Goal: Check status: Check status

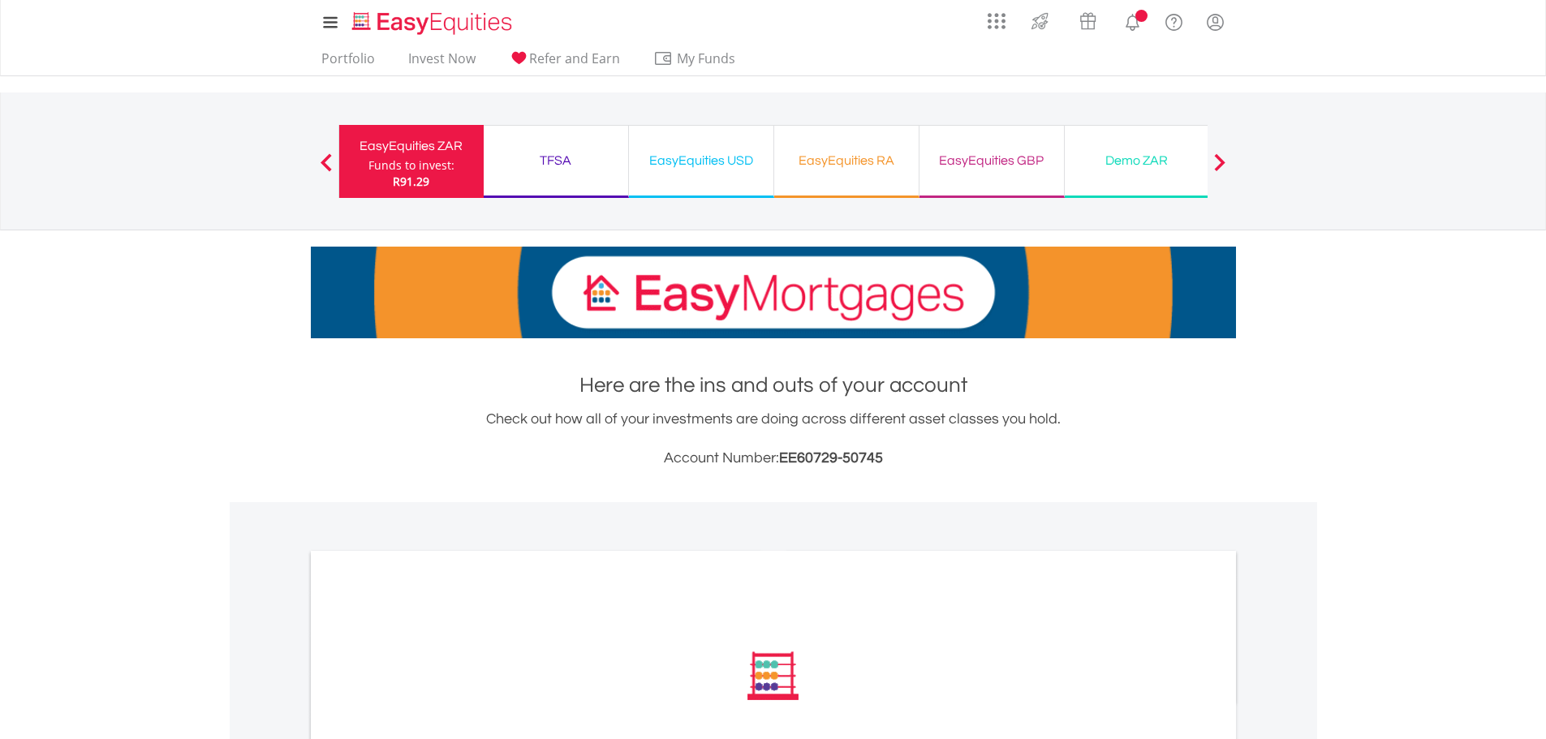
scroll to position [413, 0]
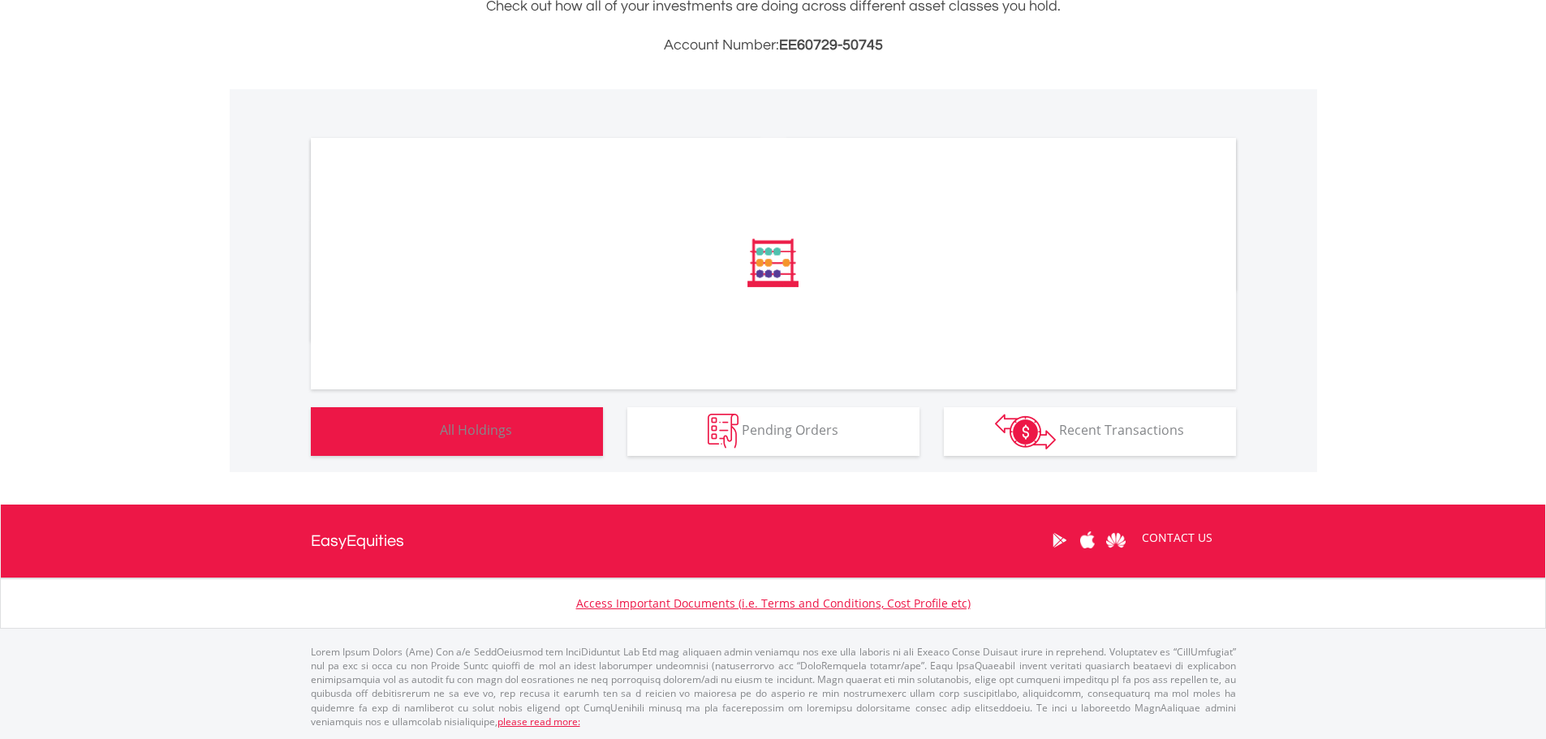
click at [540, 453] on button "Holdings All Holdings" at bounding box center [457, 431] width 292 height 49
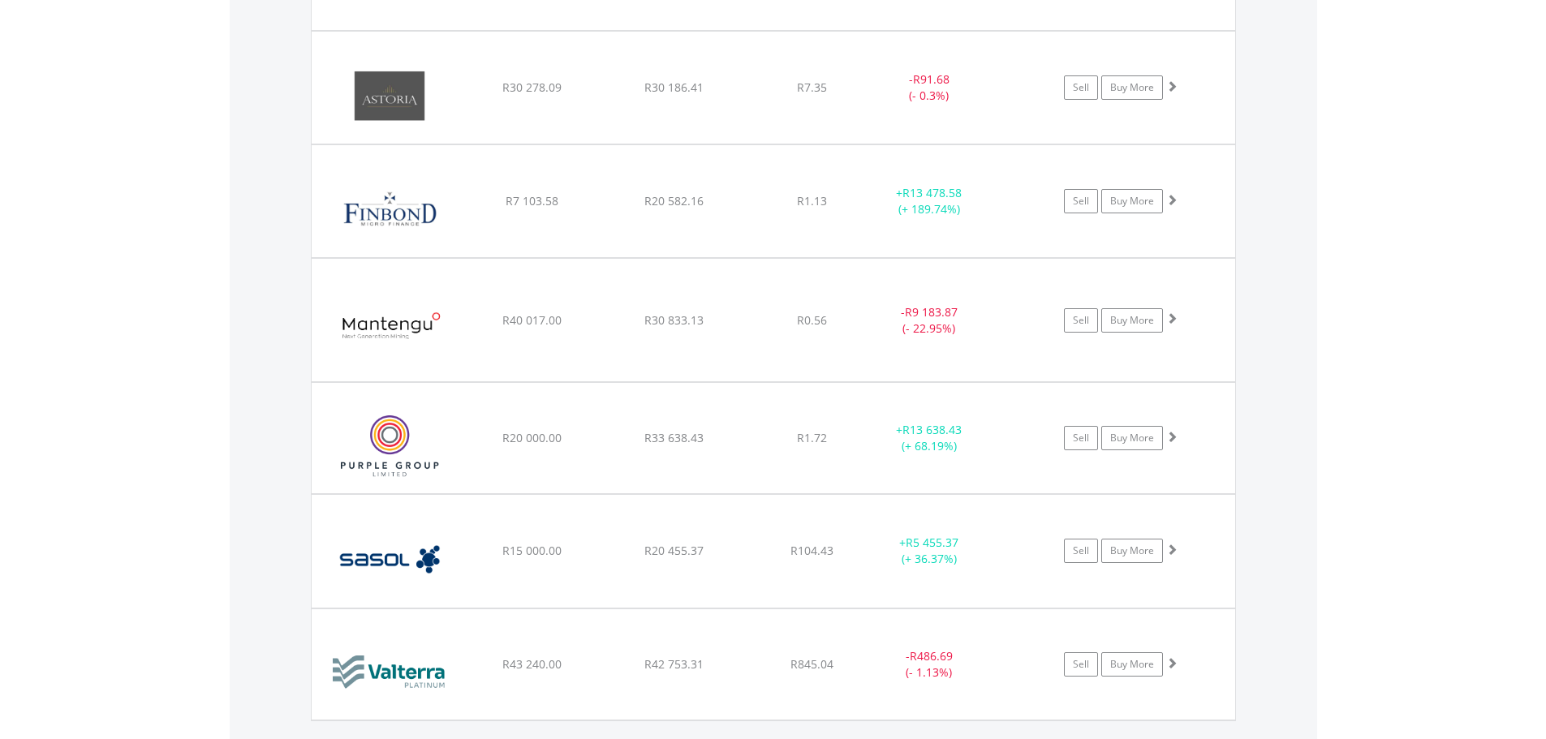
scroll to position [1365, 0]
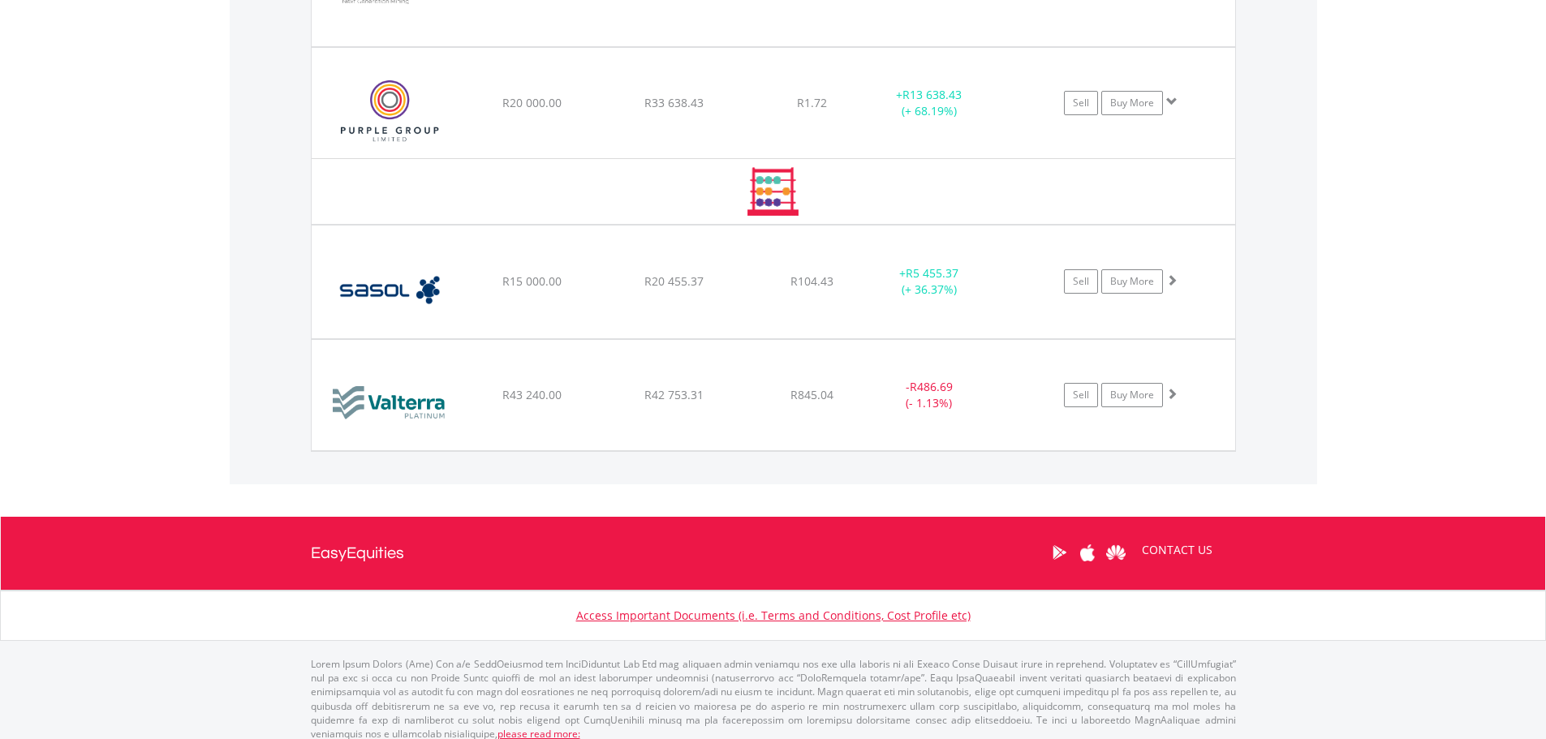
scroll to position [1702, 0]
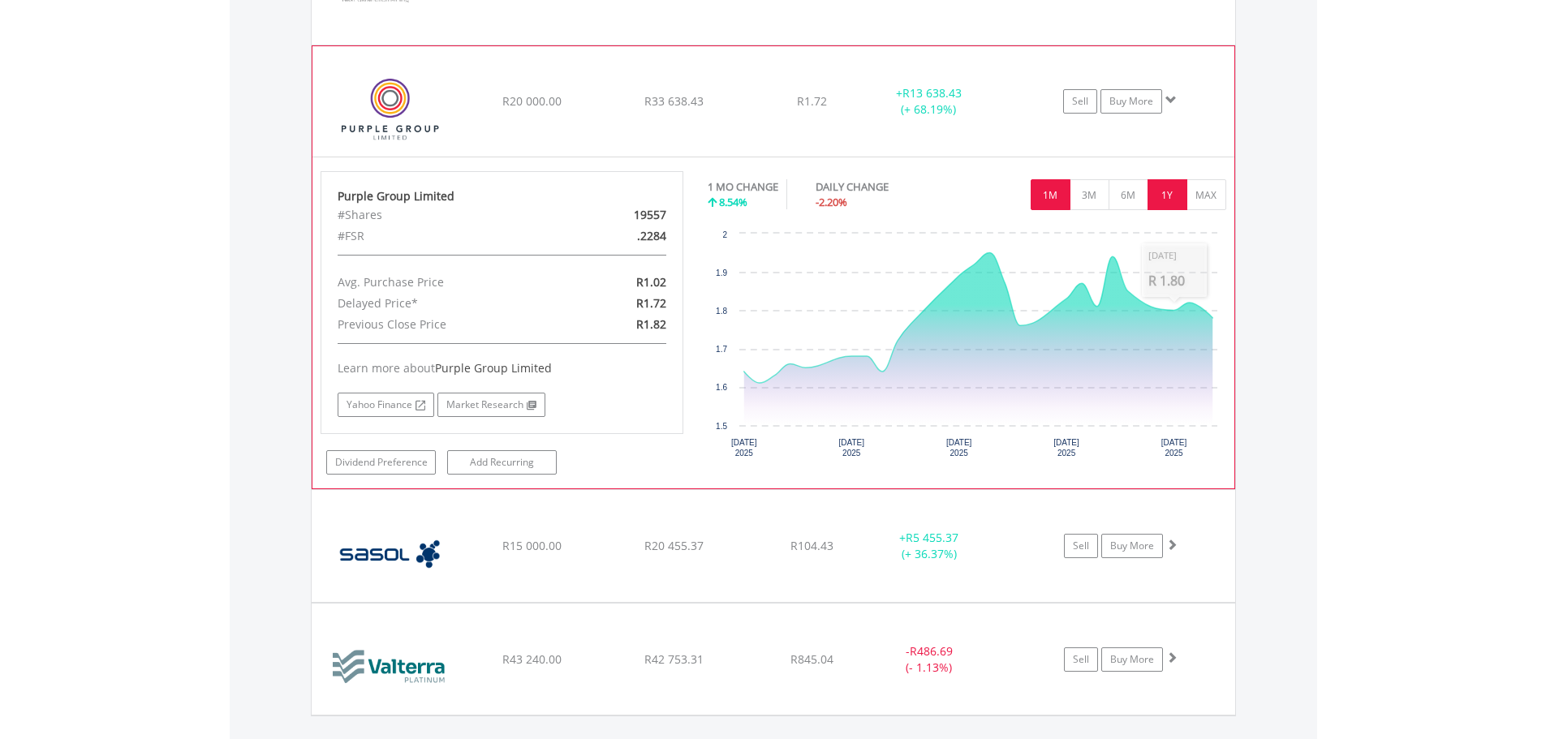
click at [1171, 200] on button "1Y" at bounding box center [1167, 194] width 40 height 31
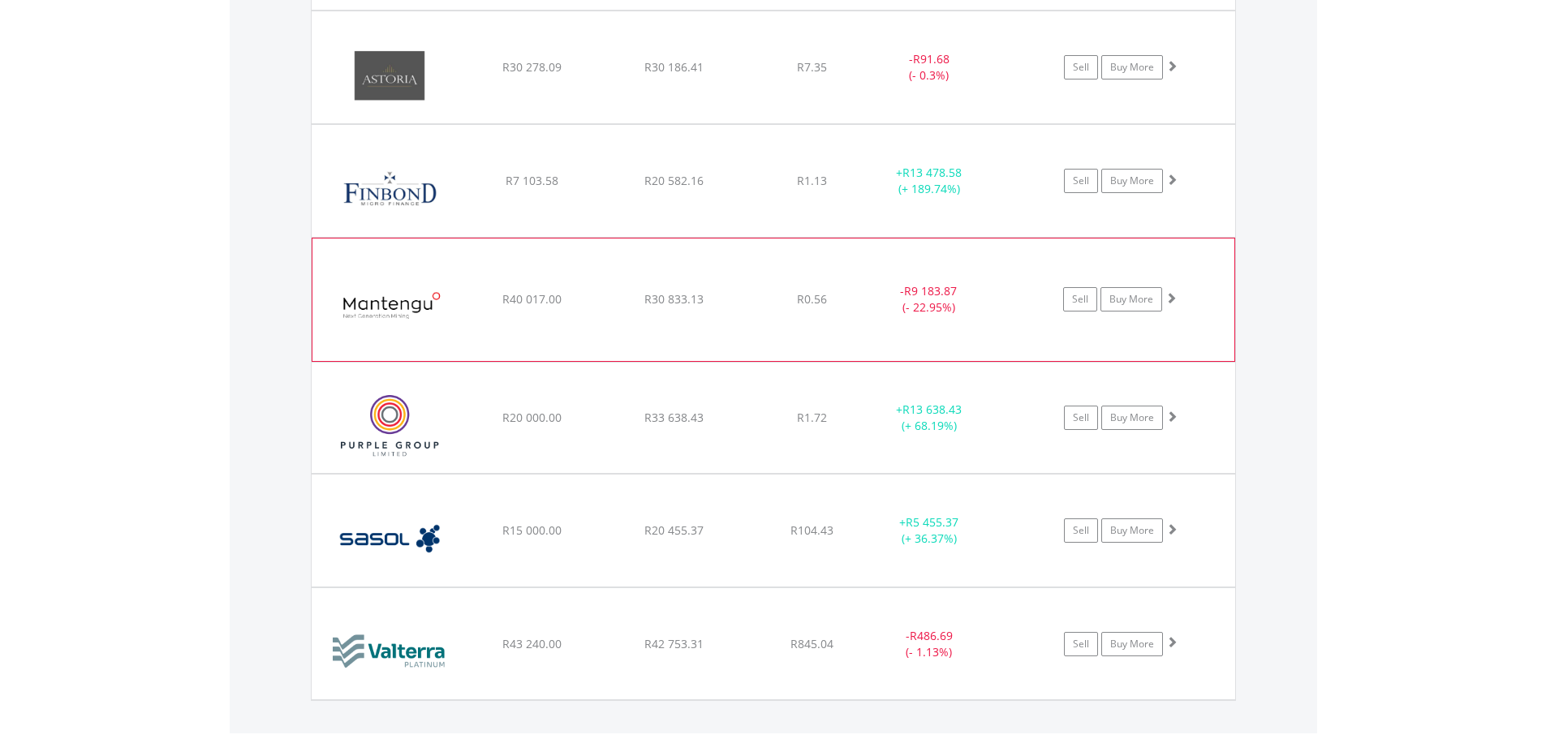
scroll to position [1385, 0]
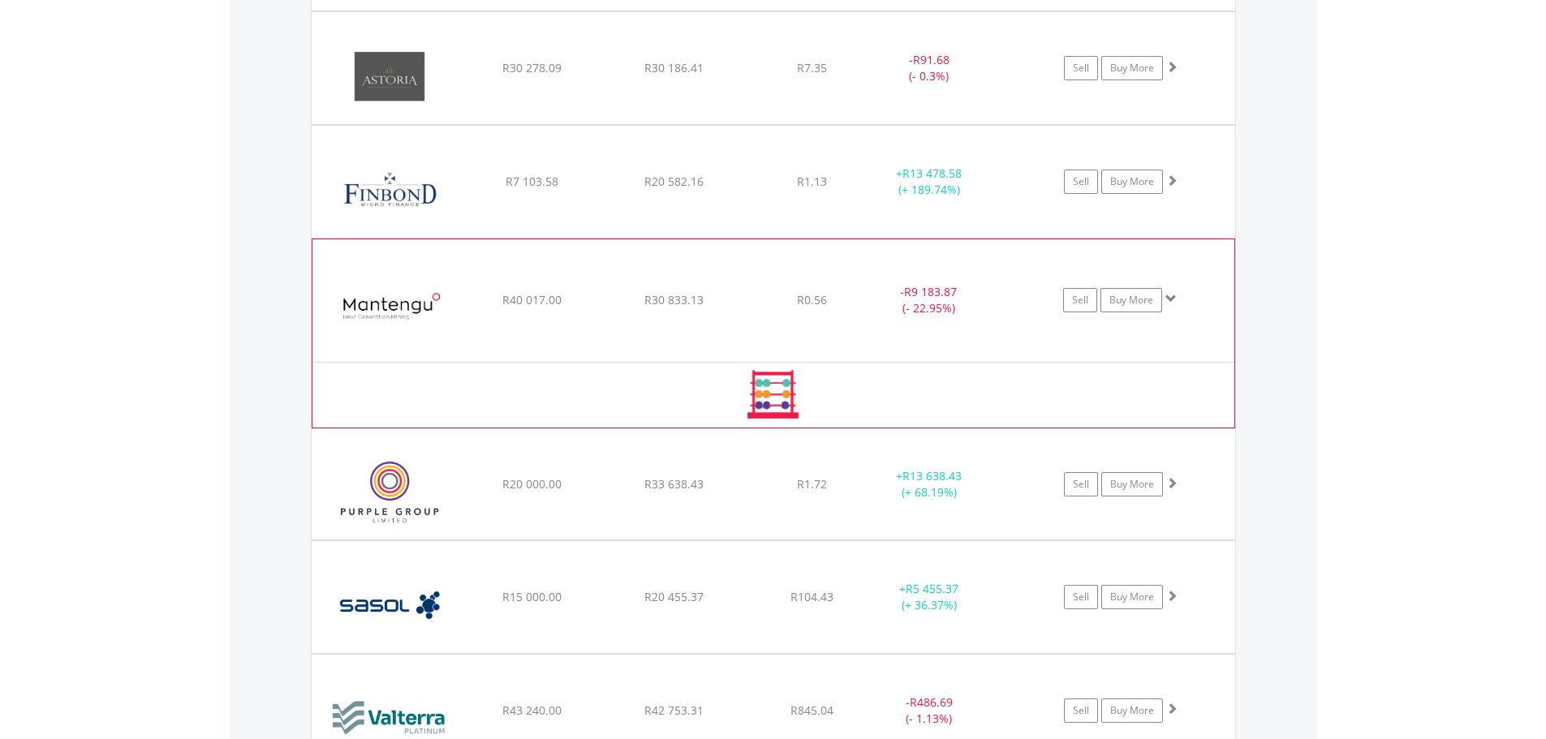
scroll to position [1582, 0]
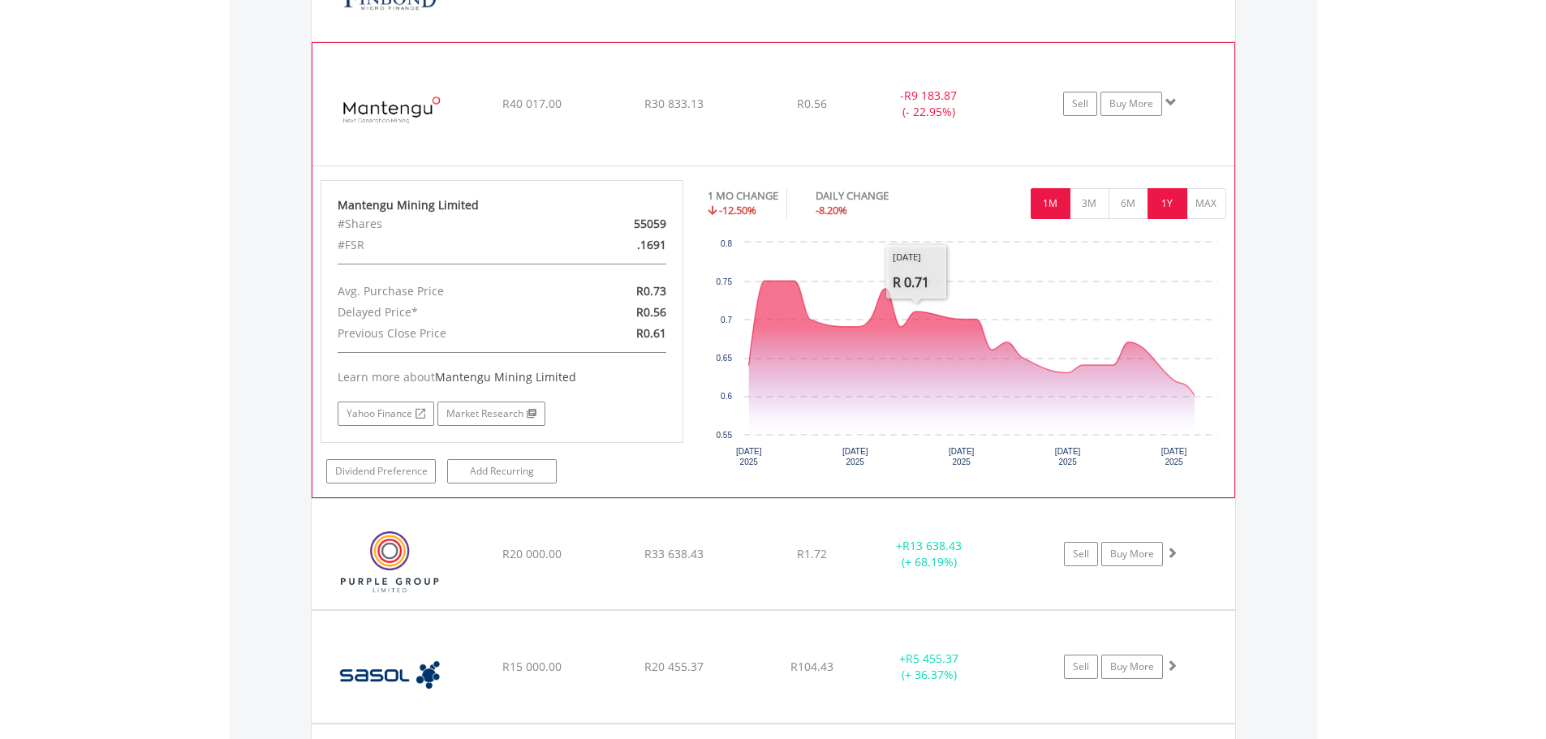
click at [1164, 200] on button "1Y" at bounding box center [1167, 203] width 40 height 31
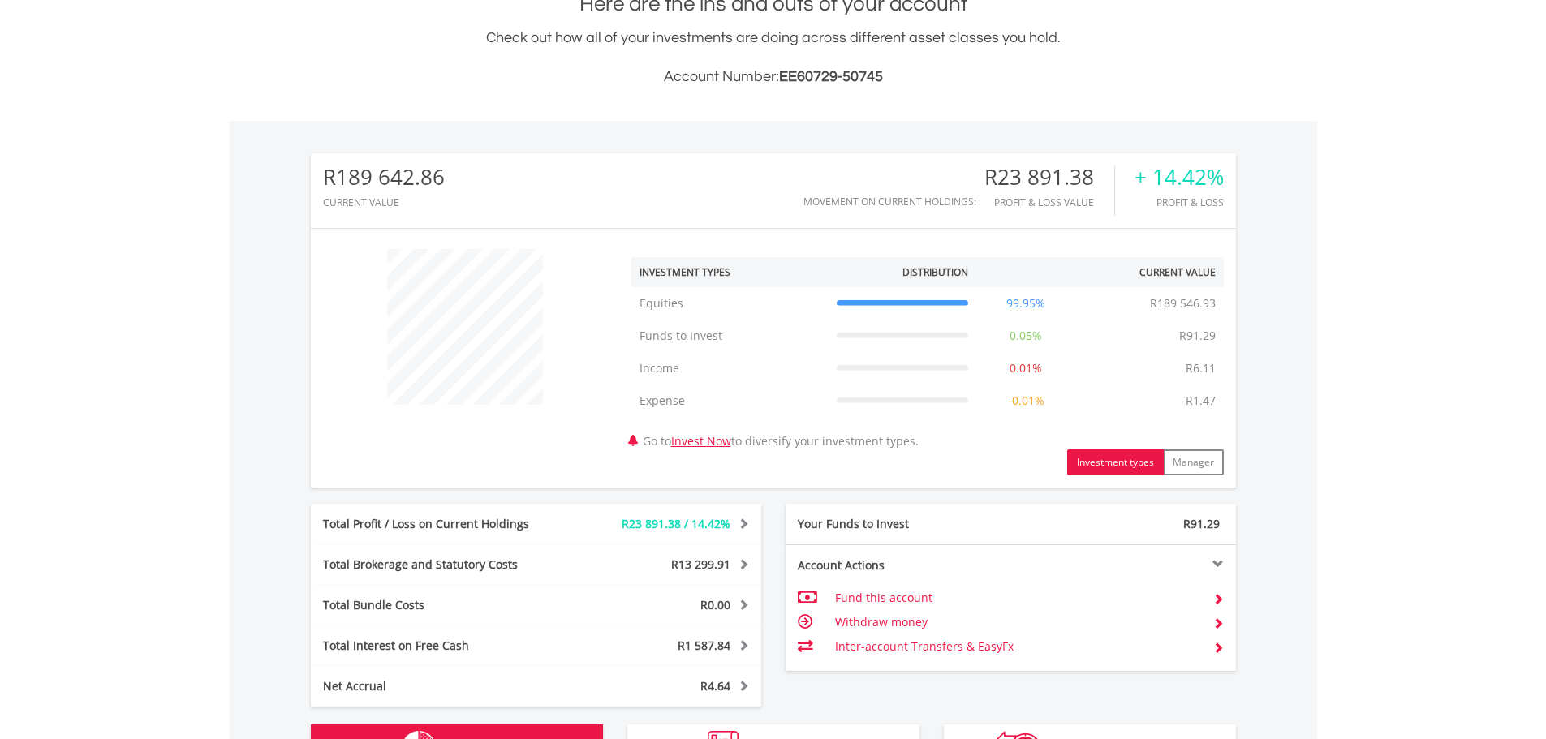
scroll to position [0, 0]
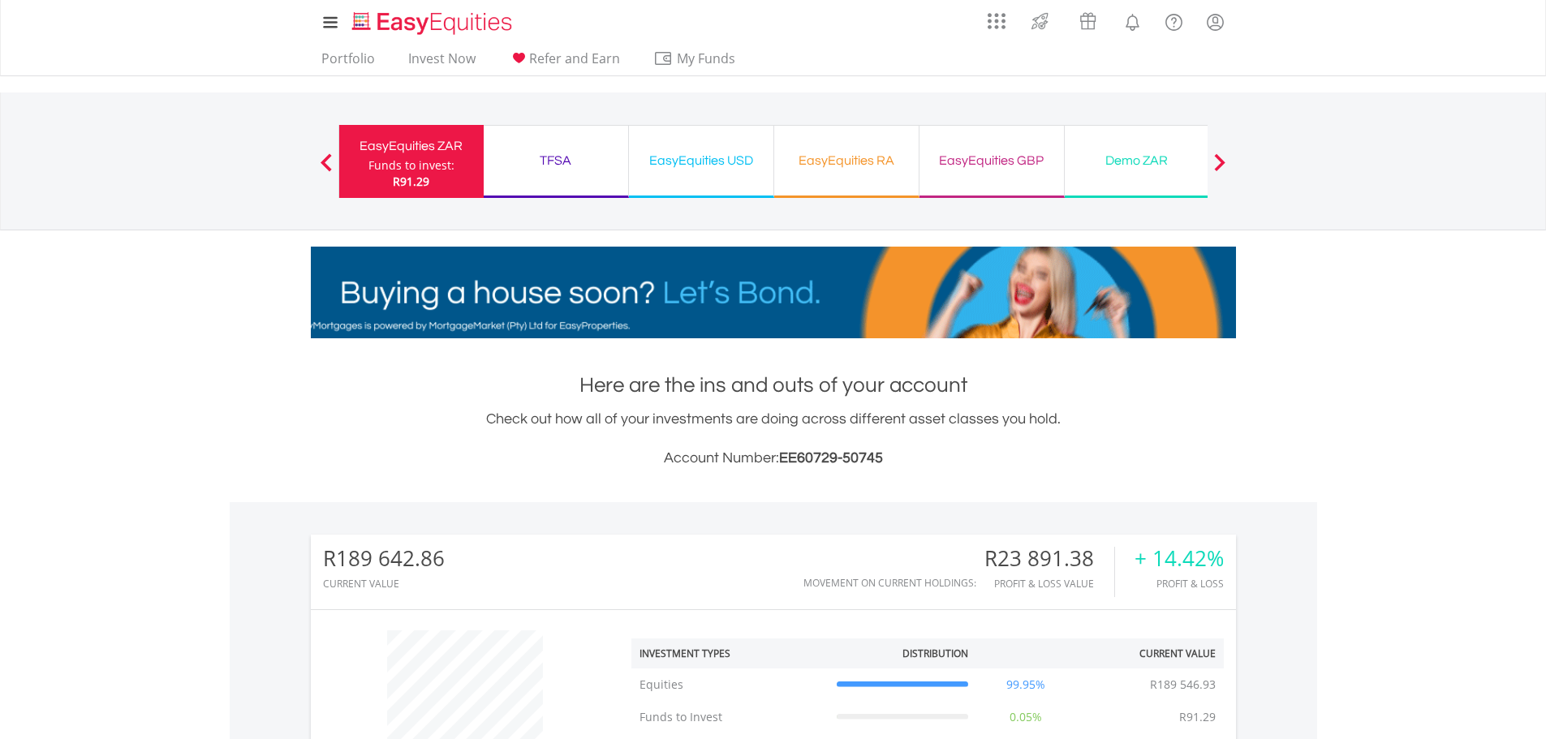
click at [563, 153] on div "TFSA" at bounding box center [555, 160] width 125 height 23
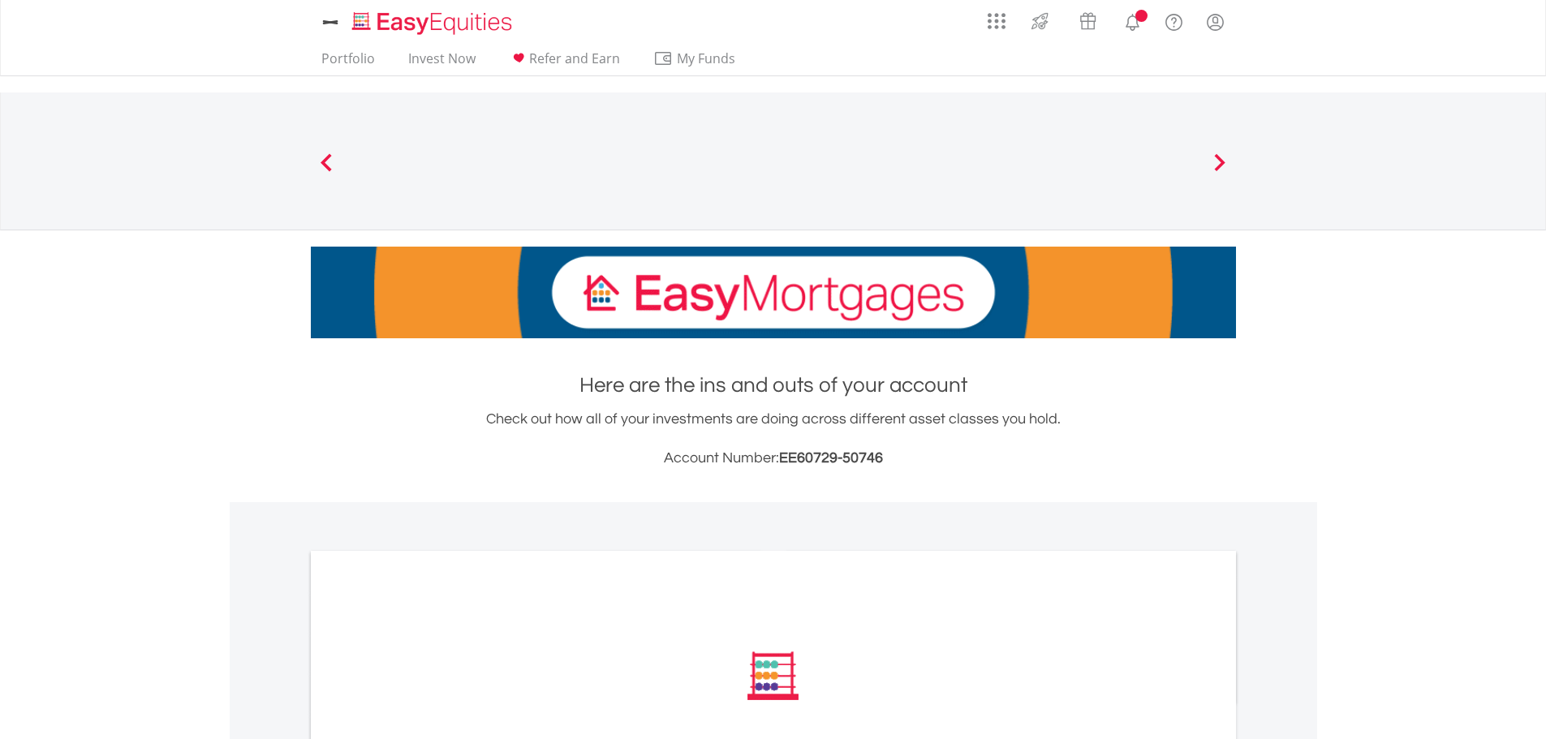
scroll to position [413, 0]
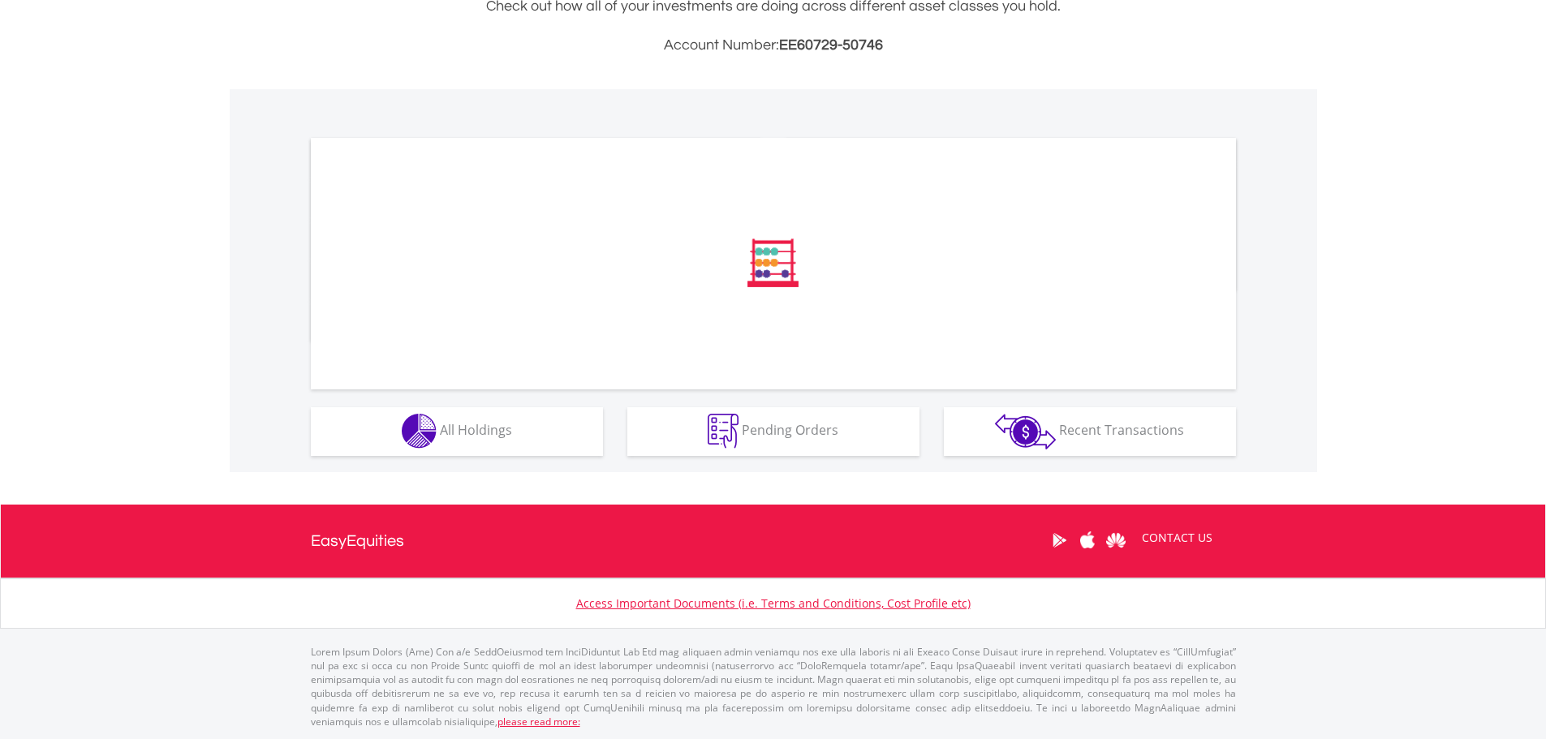
click at [536, 402] on div "Holdings All Holdings" at bounding box center [457, 422] width 316 height 67
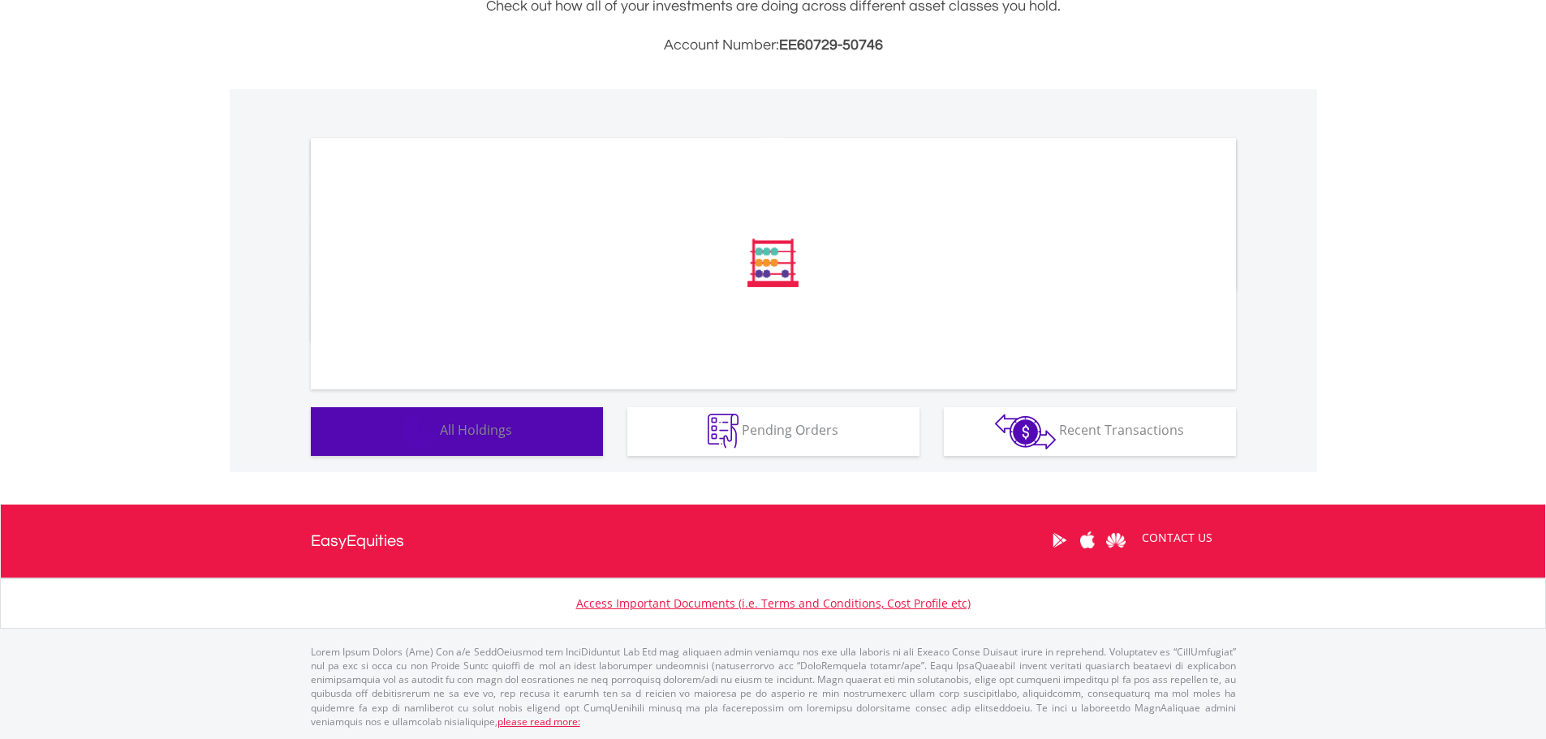
click at [537, 418] on button "Holdings All Holdings" at bounding box center [457, 431] width 292 height 49
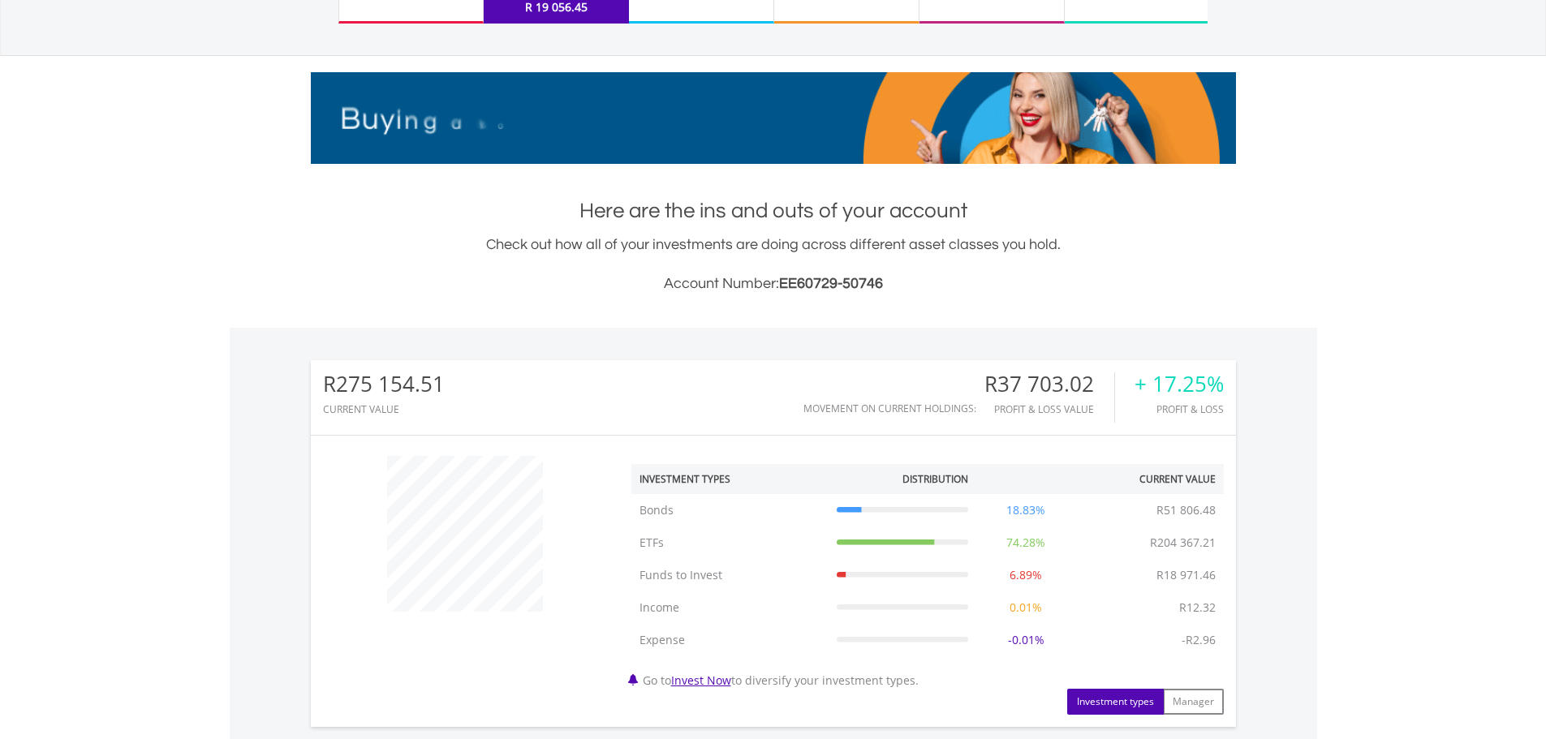
scroll to position [0, 0]
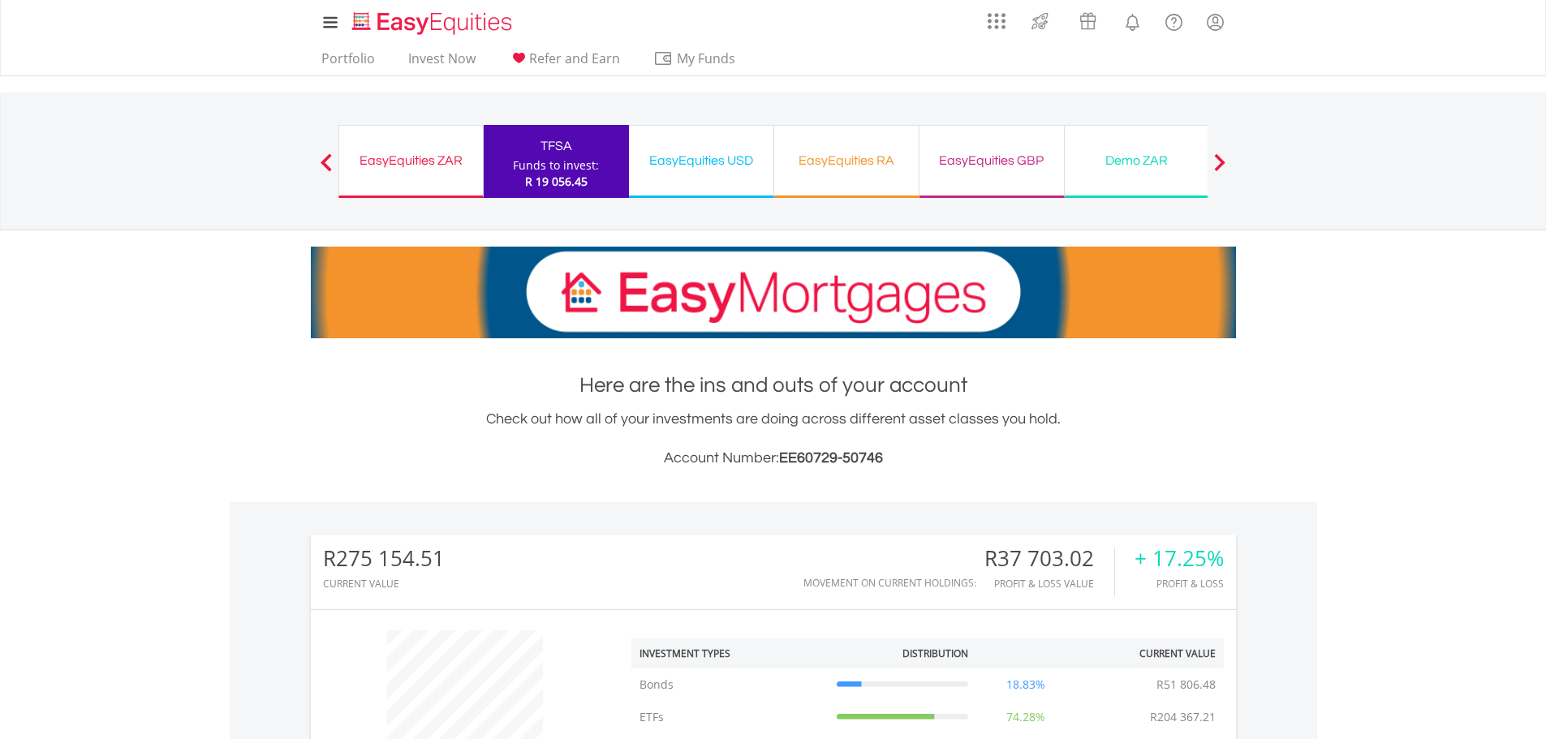
click at [710, 162] on div "EasyEquities USD" at bounding box center [701, 160] width 125 height 23
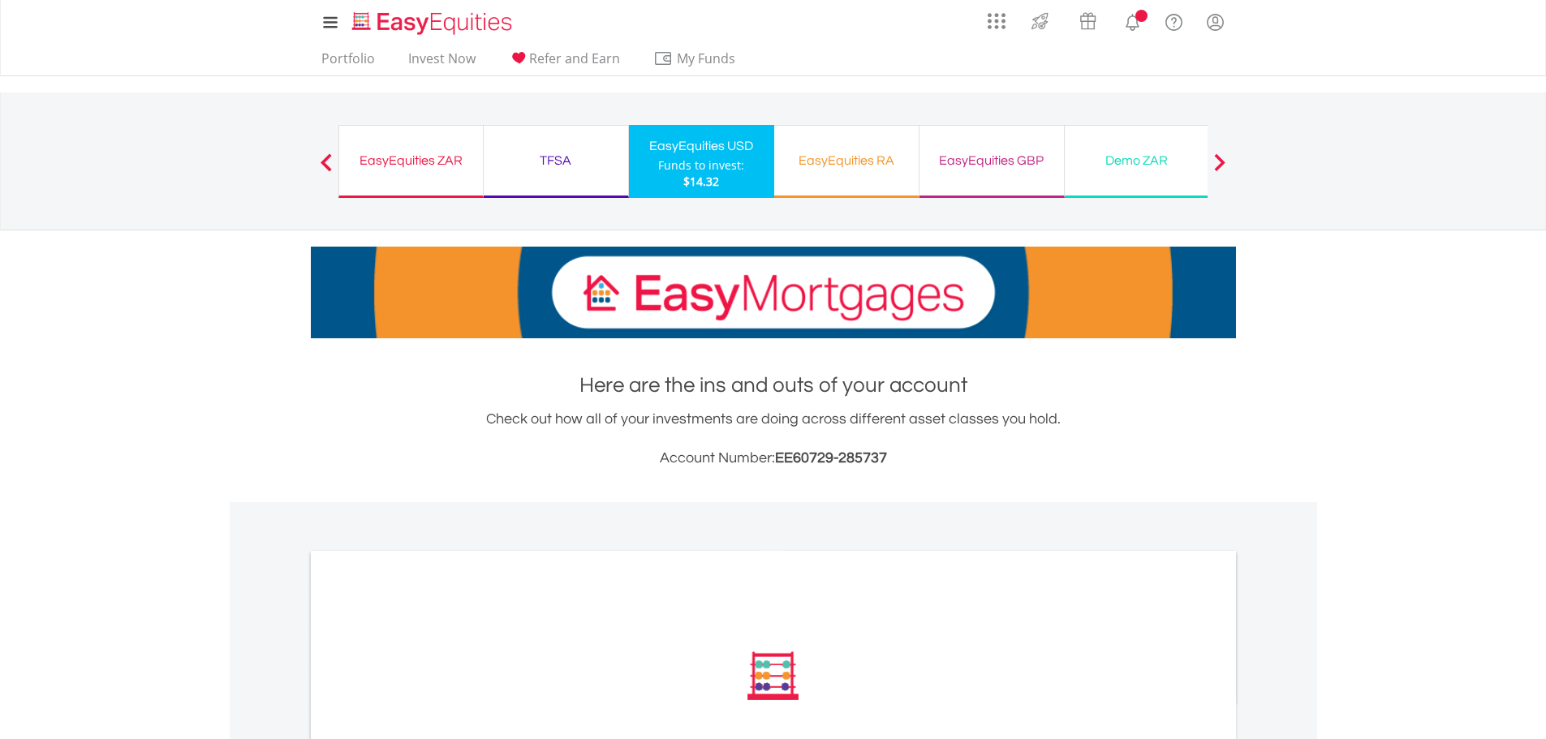
scroll to position [410, 0]
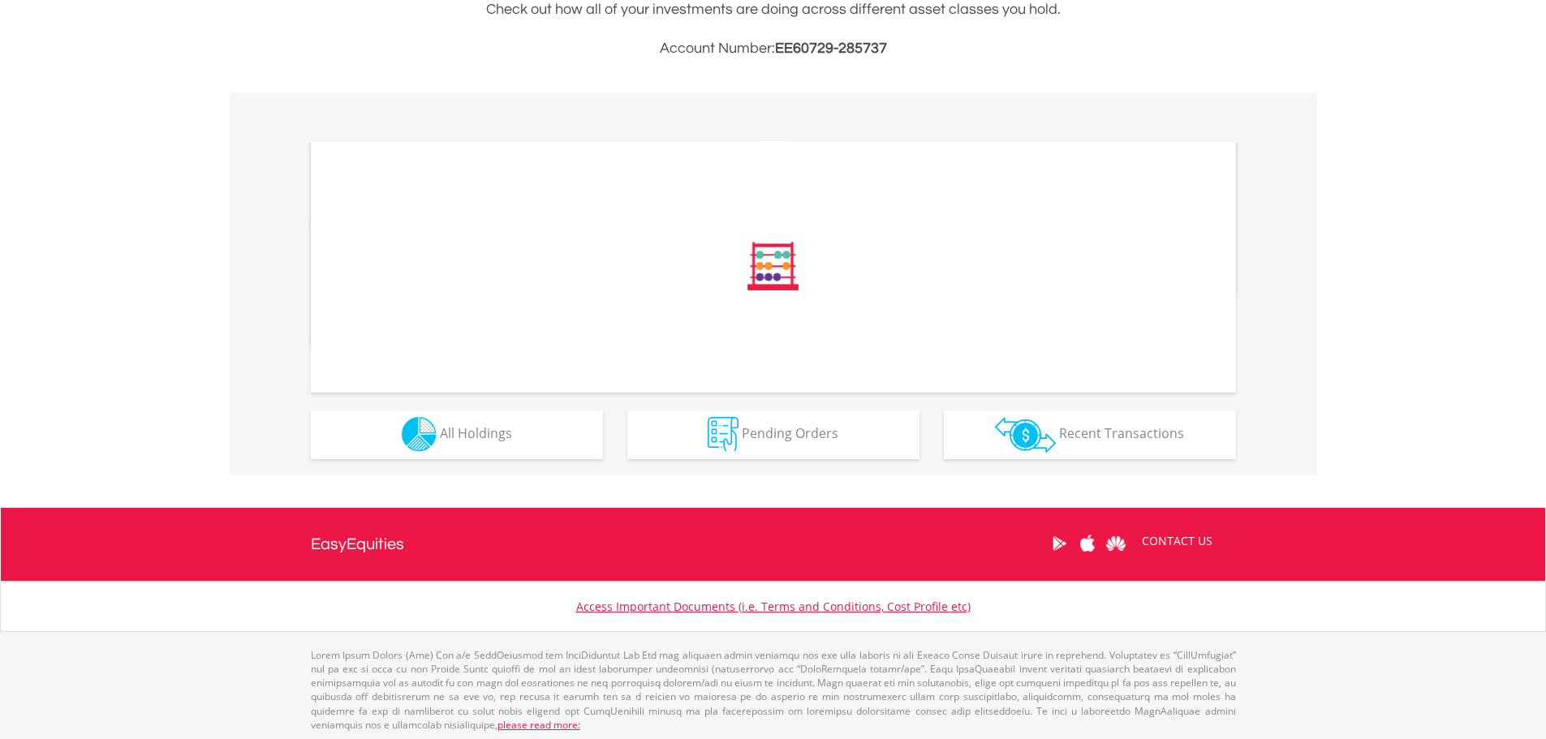
click at [516, 182] on div at bounding box center [536, 161] width 450 height 41
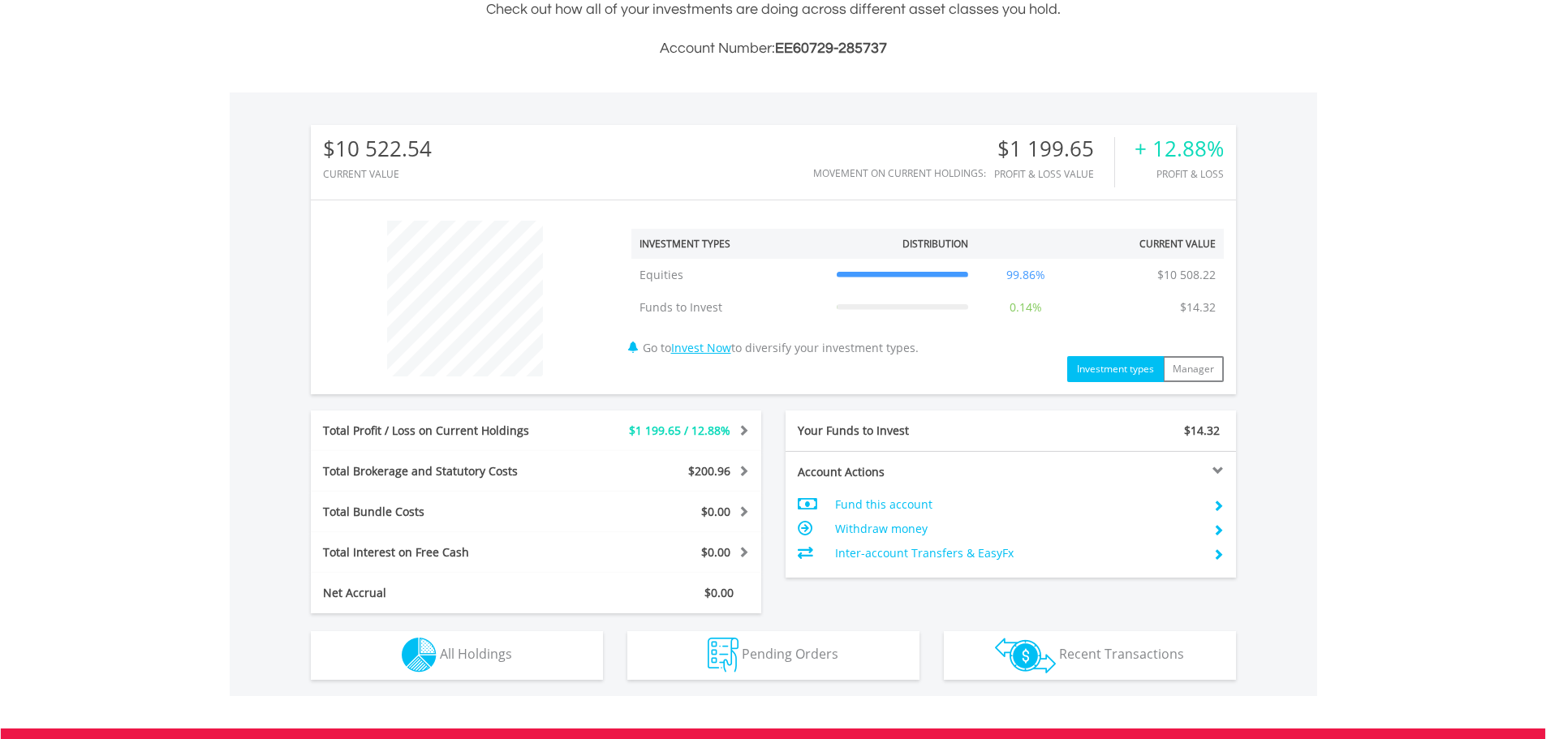
scroll to position [558, 0]
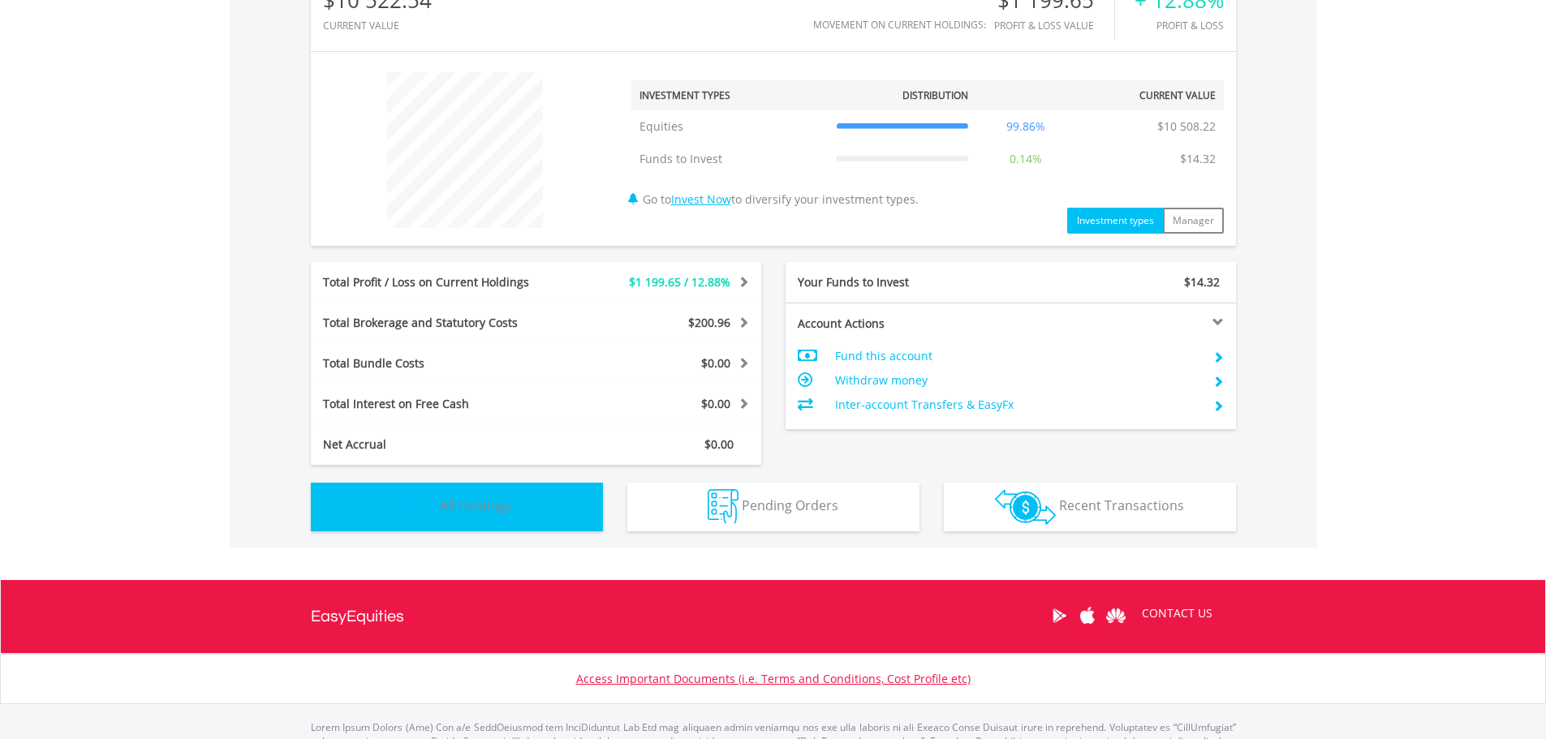
click at [523, 497] on button "Holdings All Holdings" at bounding box center [457, 507] width 292 height 49
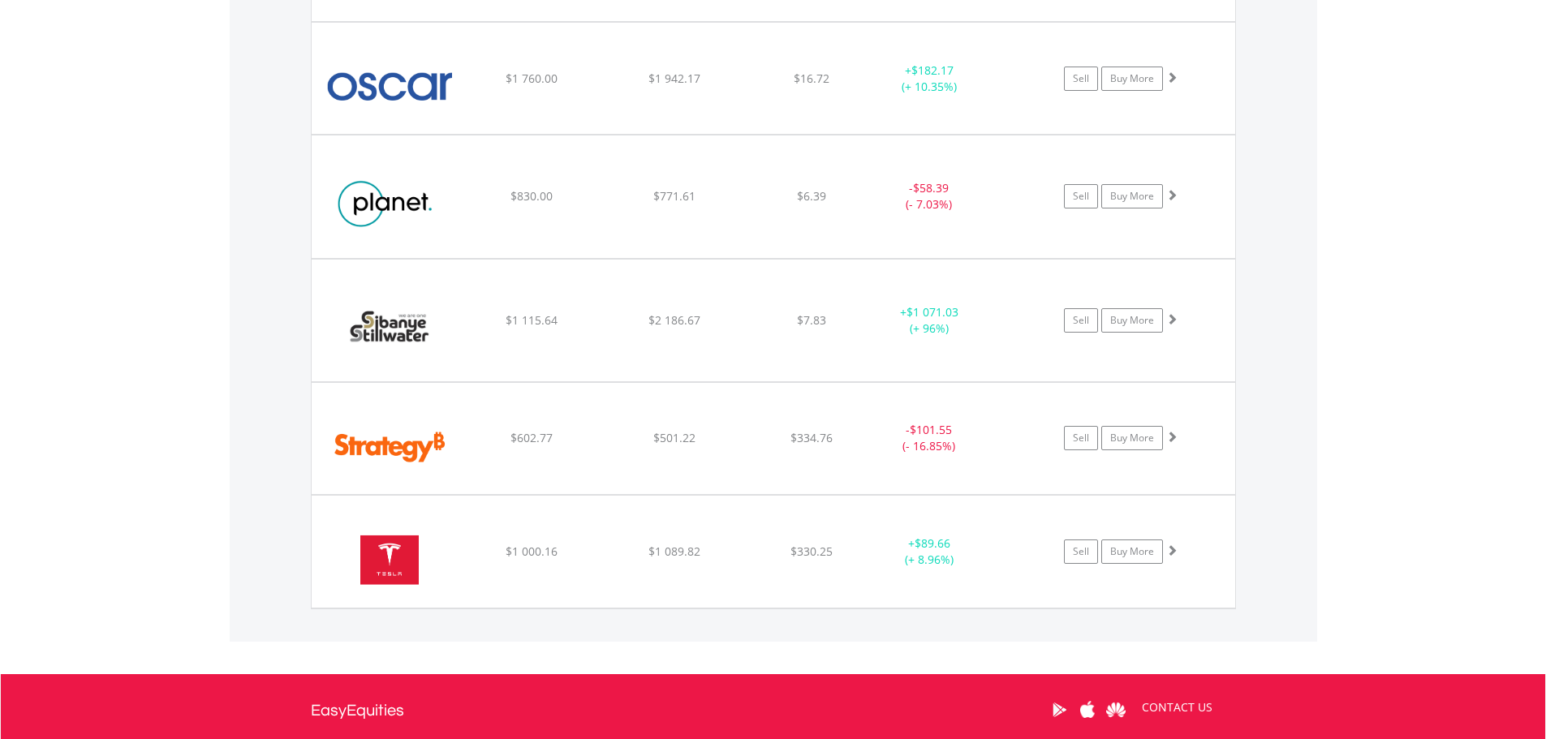
scroll to position [1456, 0]
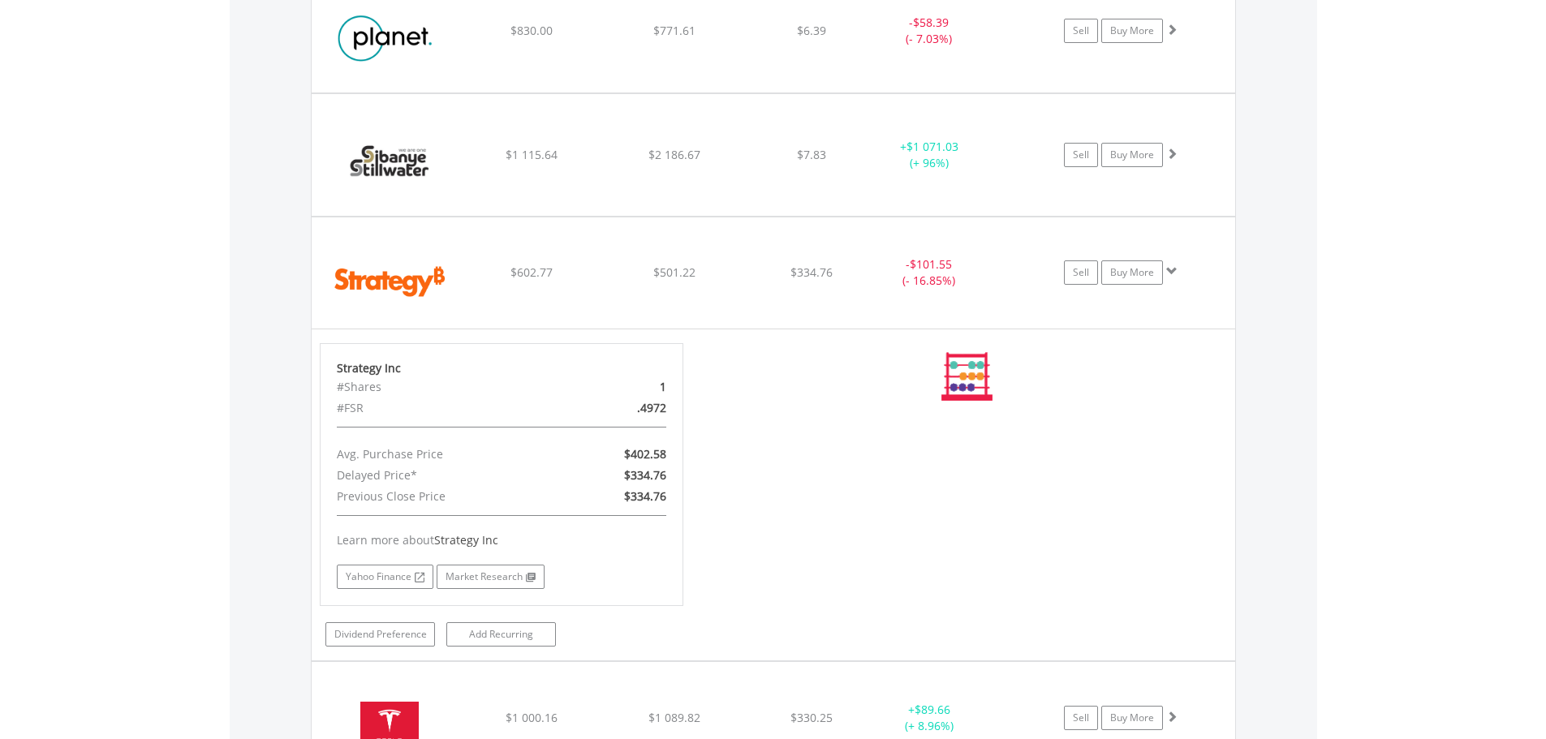
scroll to position [1702, 0]
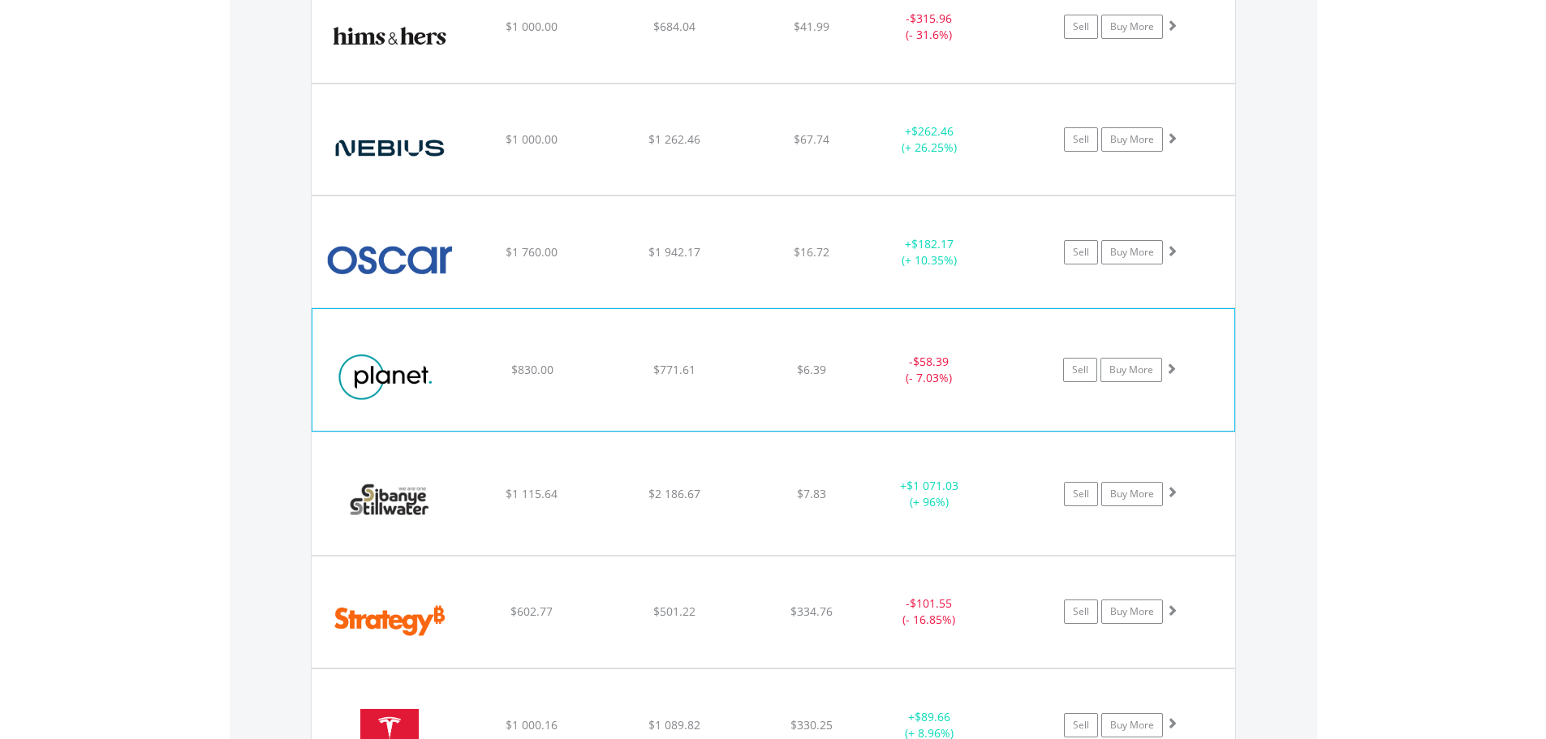
scroll to position [1260, 0]
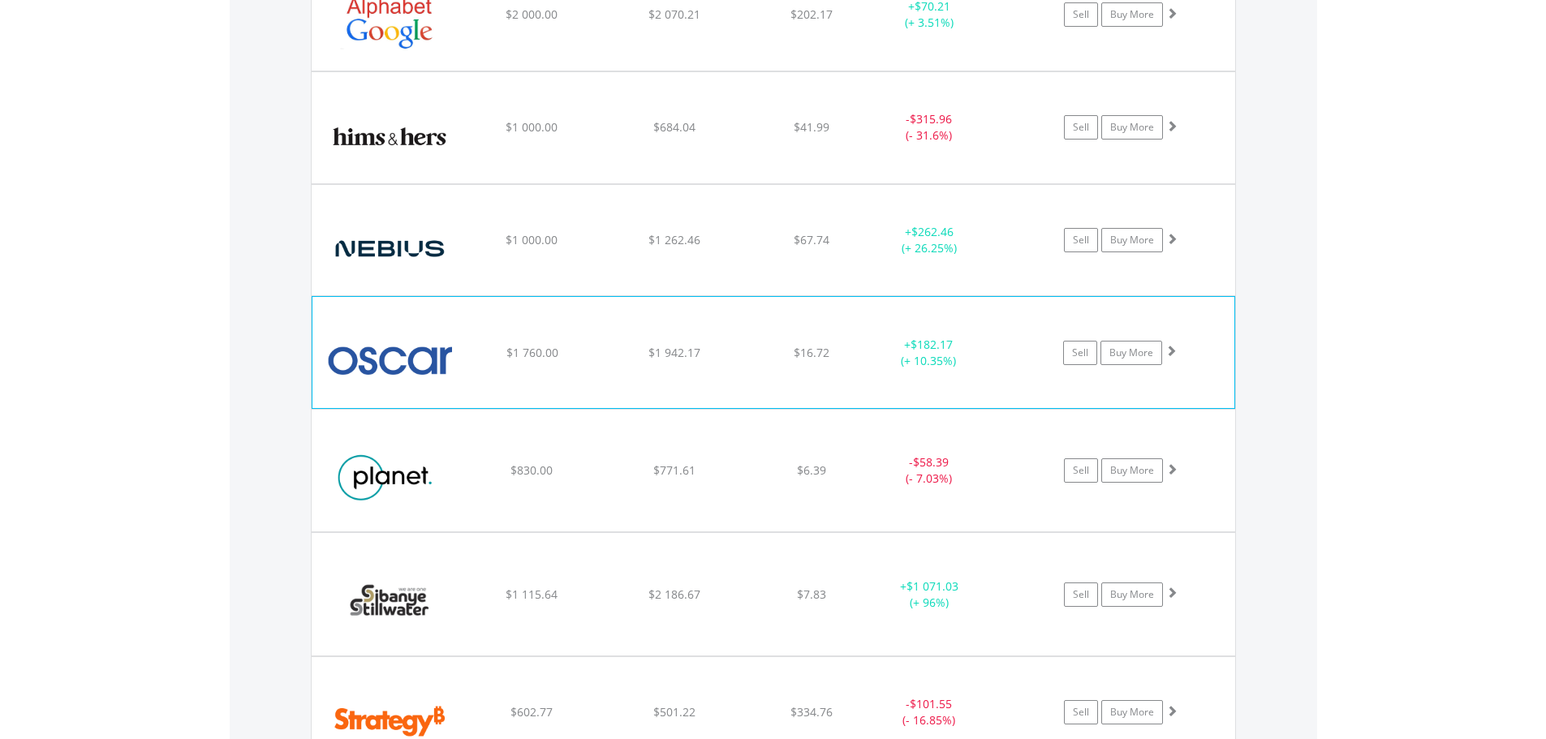
click at [753, 23] on div "$16.72" at bounding box center [811, 14] width 129 height 16
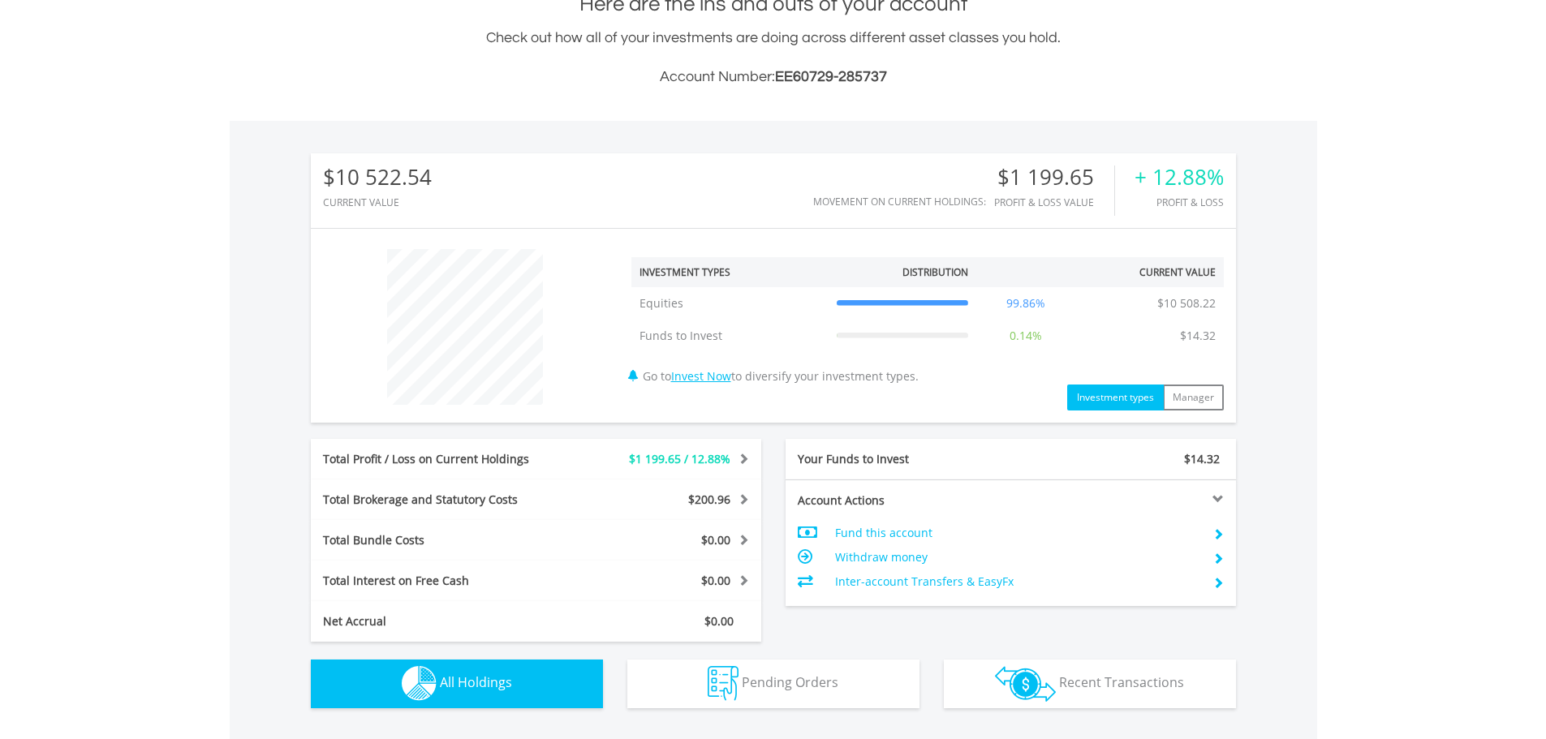
scroll to position [0, 0]
